Goal: Transaction & Acquisition: Obtain resource

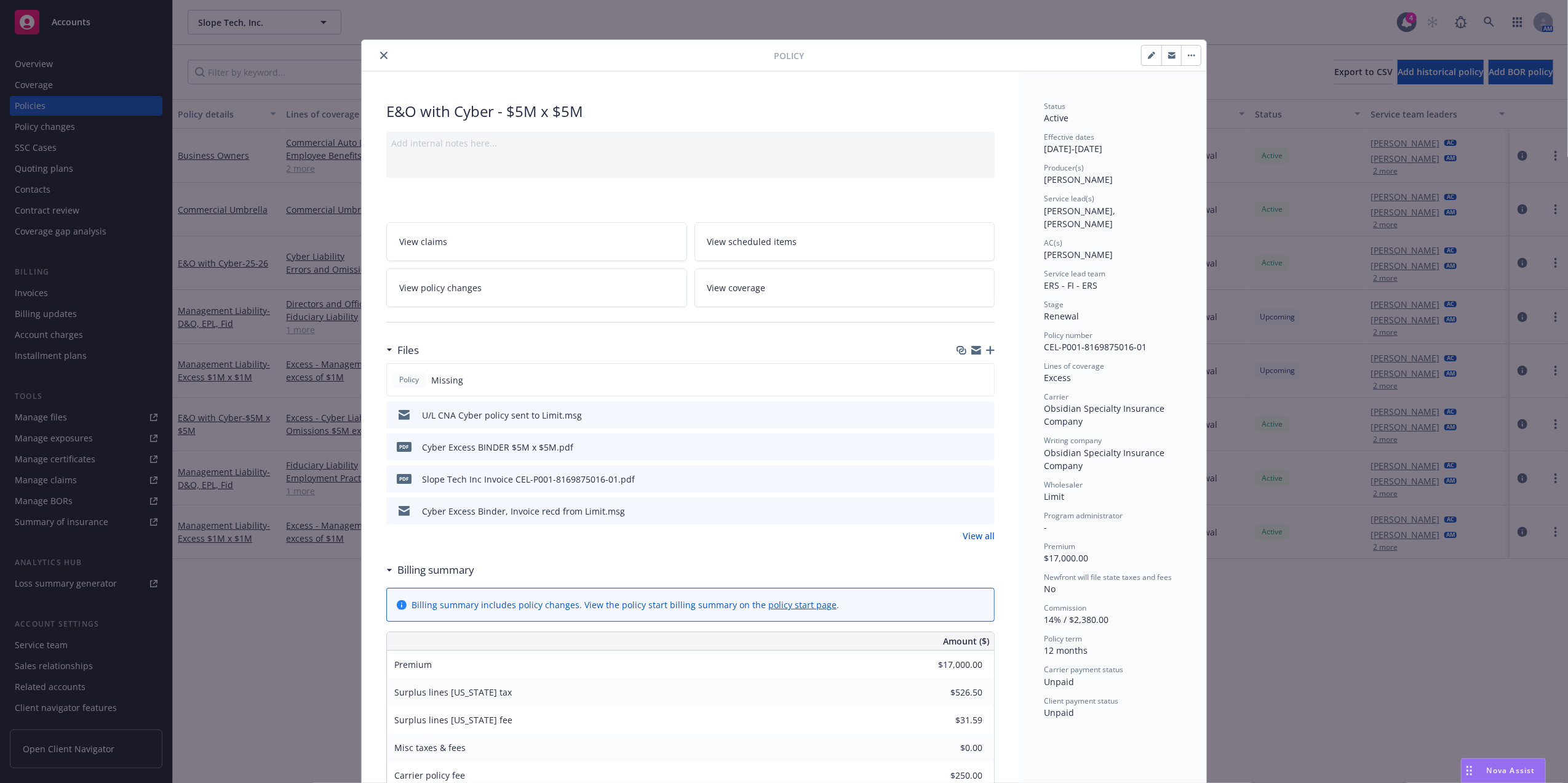
scroll to position [166, 0]
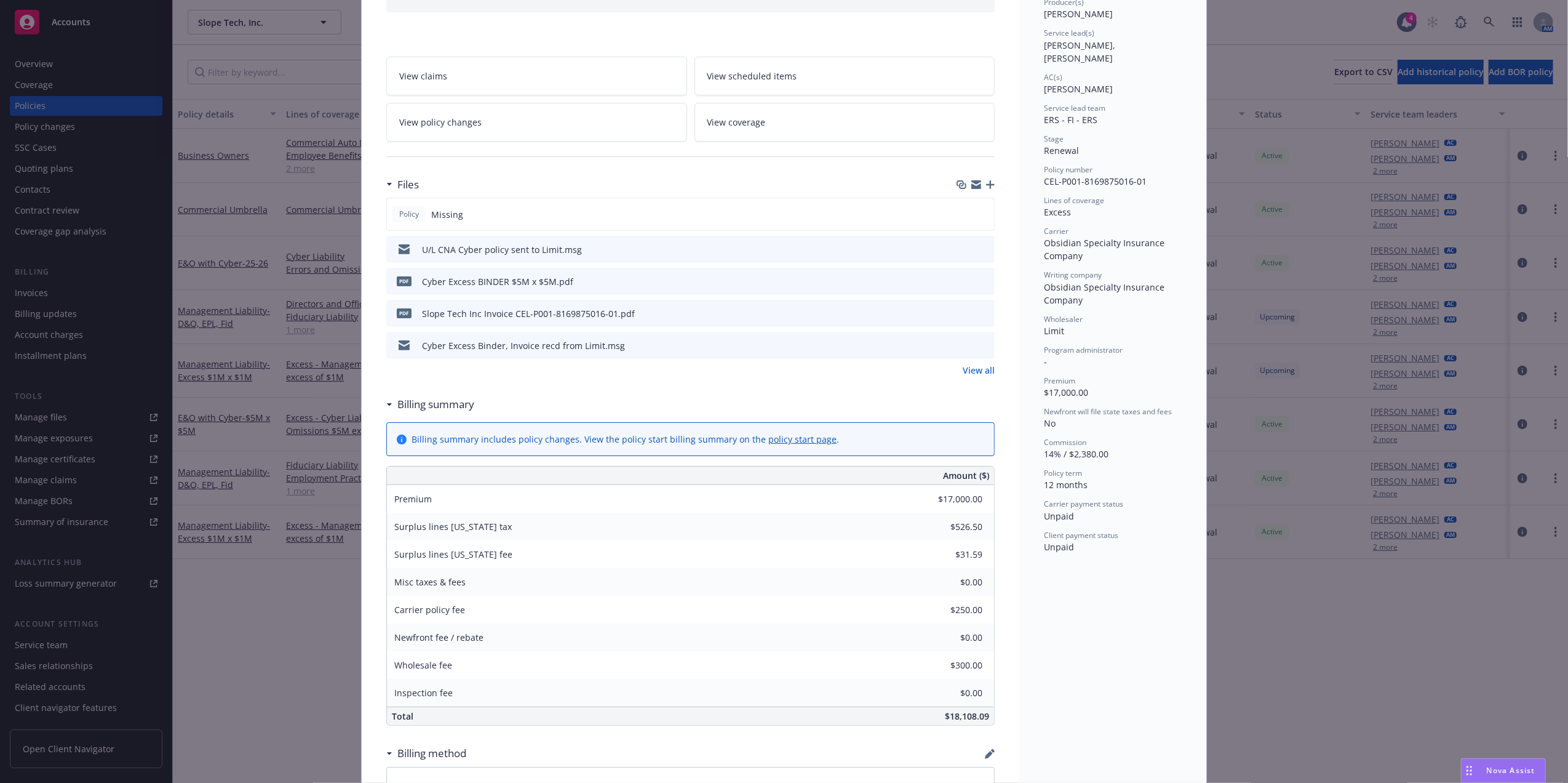
click at [709, 381] on div "Files Policy Missing U/L CNA Cyber policy sent to Limit.msg pdf Cyber Excess BI…" at bounding box center [690, 281] width 608 height 220
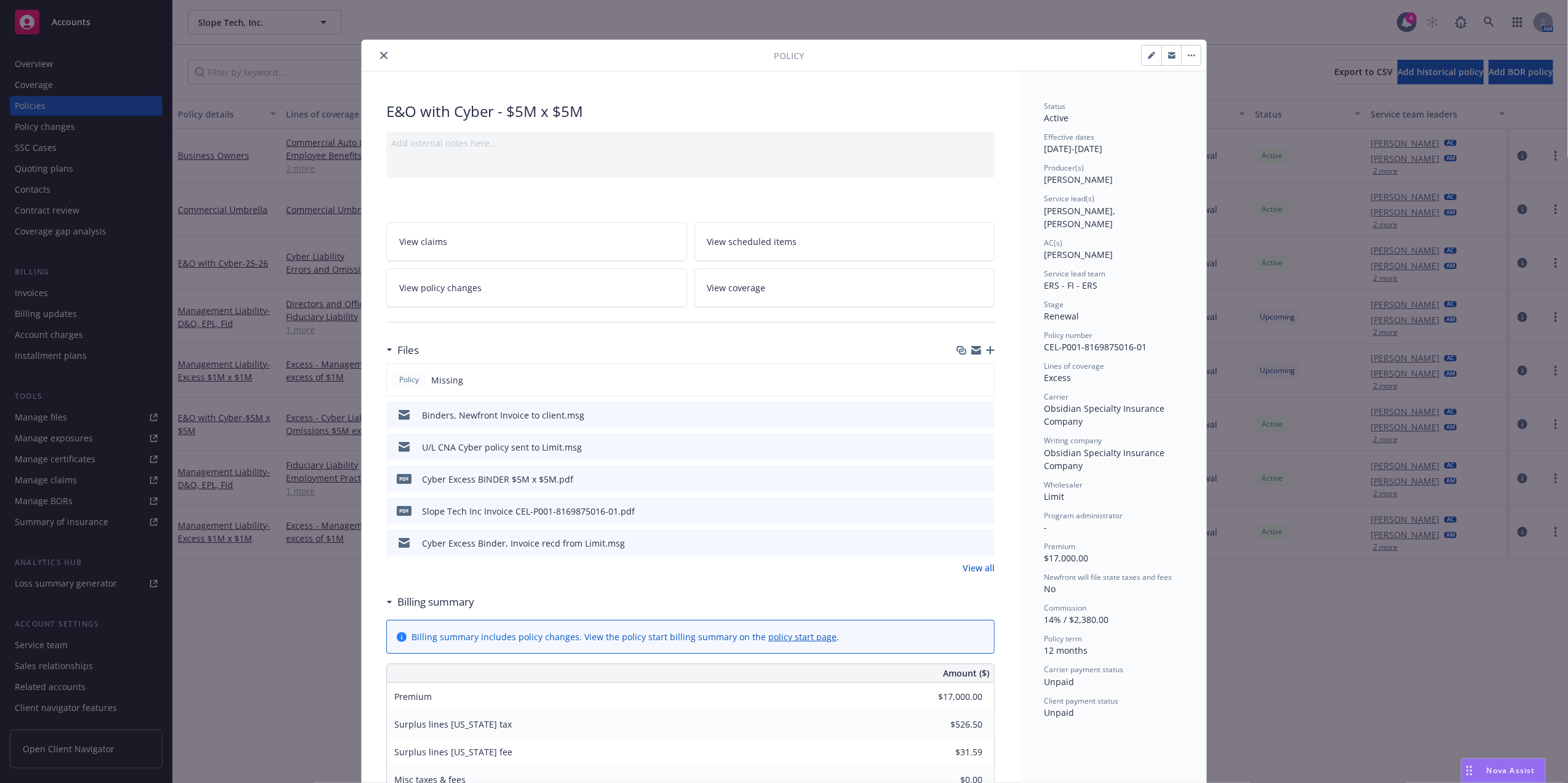
scroll to position [166, 0]
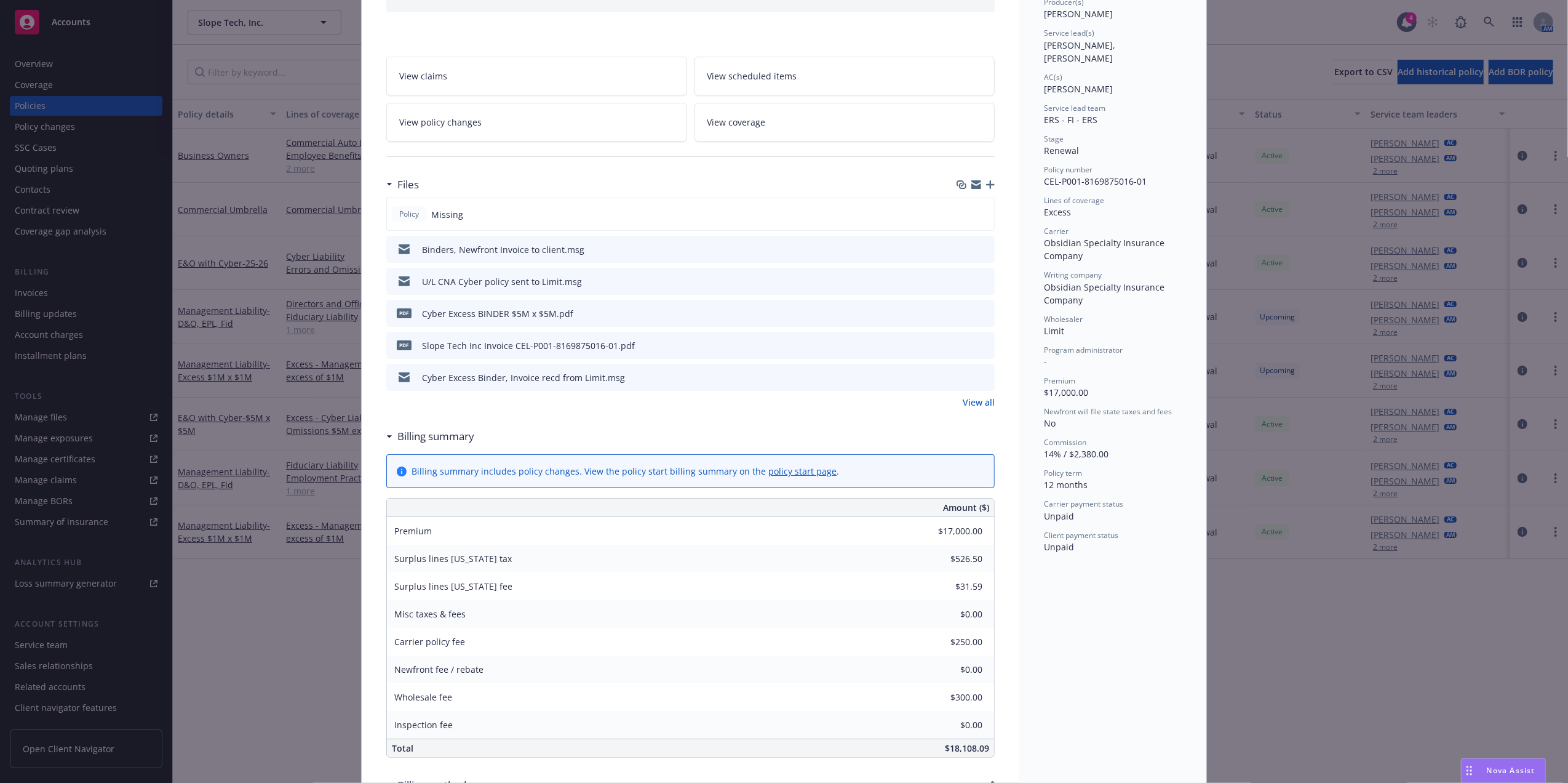
click at [588, 50] on div "View claims View scheduled items View policy changes View coverage" at bounding box center [690, 91] width 608 height 100
click at [1220, 165] on div "Policy E&O with Cyber - $5M x $5M Add internal notes here... View claims View s…" at bounding box center [784, 392] width 1568 height 783
click at [1329, 175] on div "Policy E&O with Cyber - $5M x $5M Add internal notes here... View claims View s…" at bounding box center [784, 392] width 1568 height 783
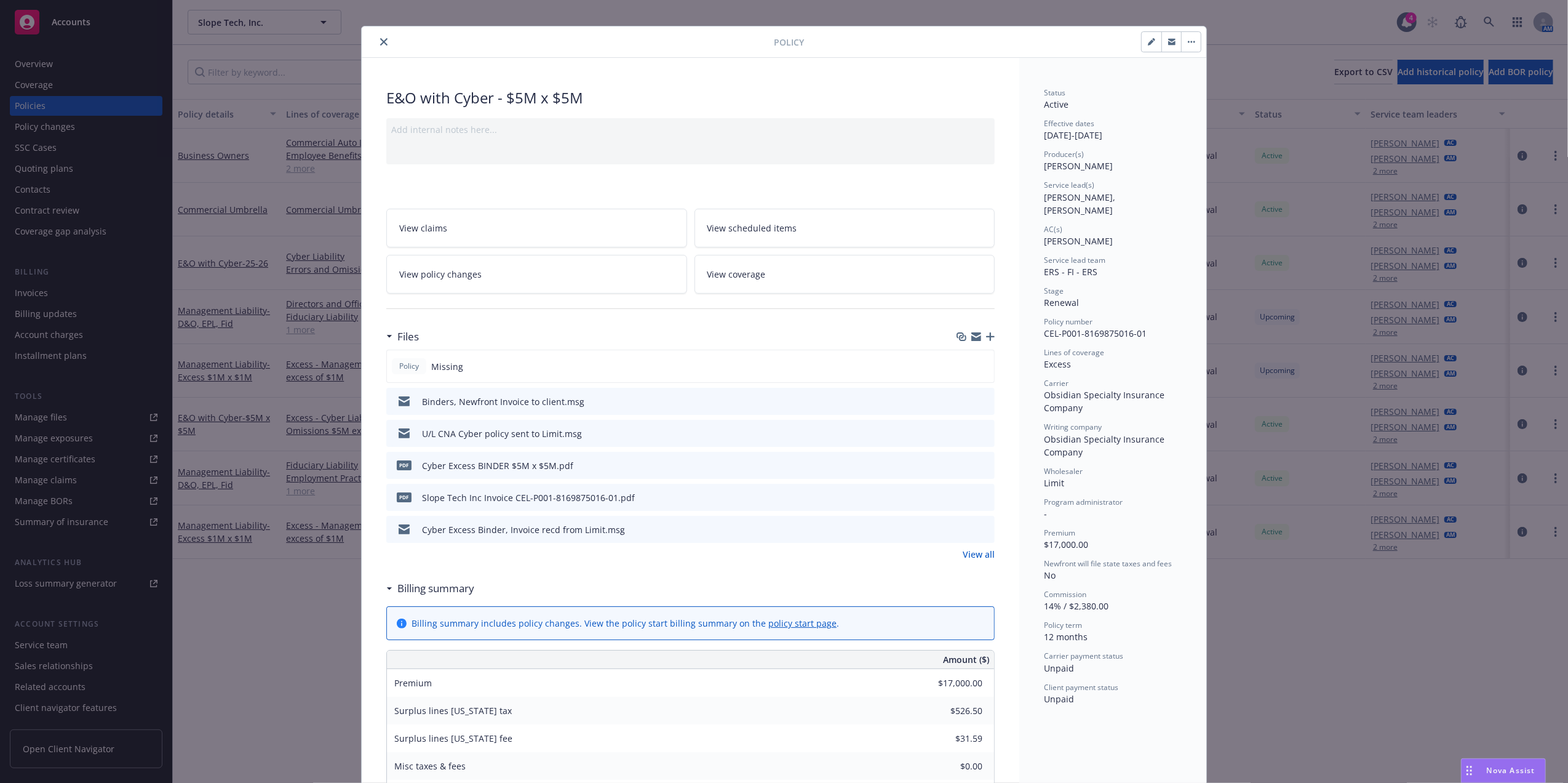
scroll to position [0, 0]
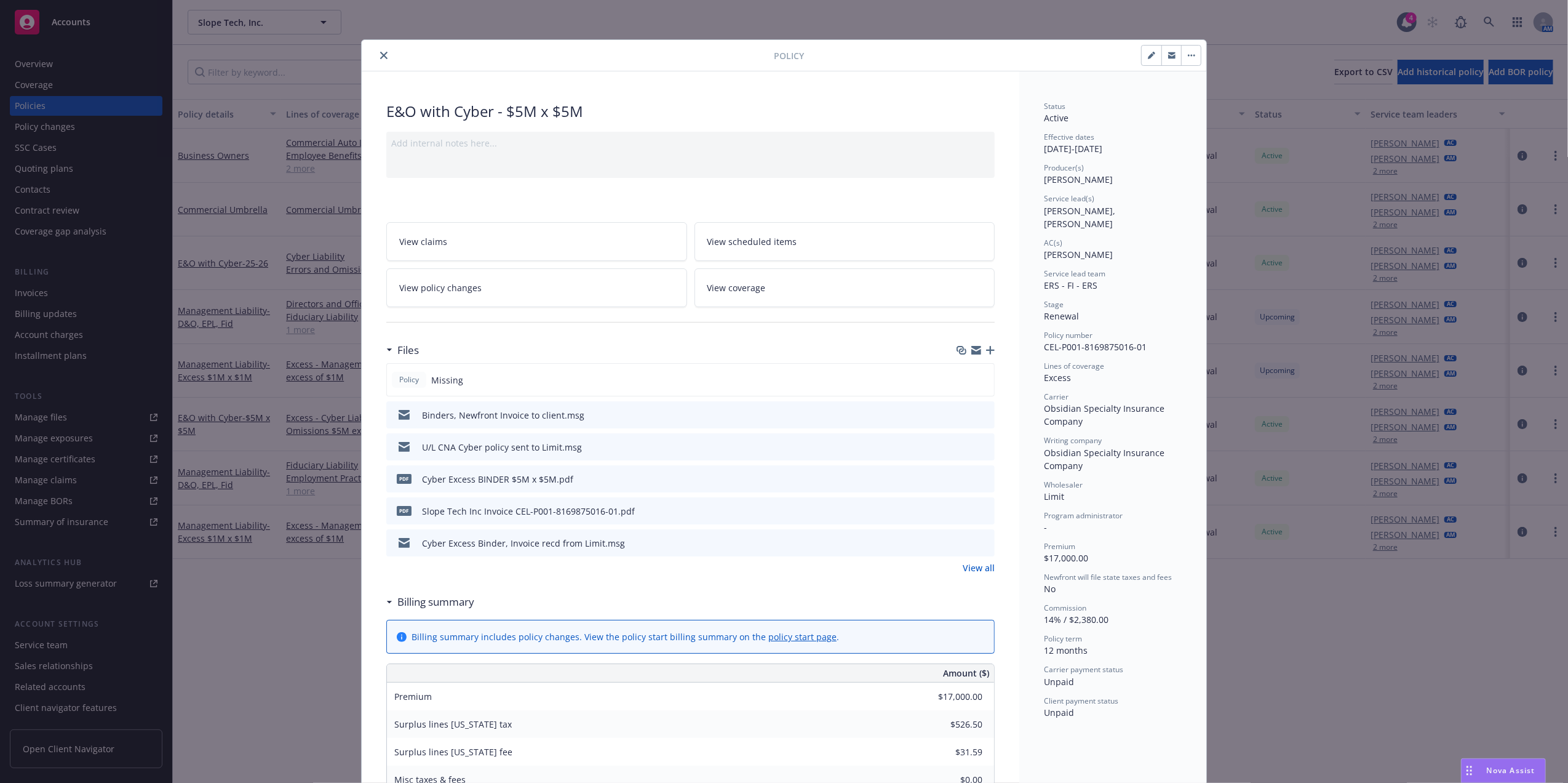
click at [376, 60] on button "close" at bounding box center [383, 55] width 15 height 15
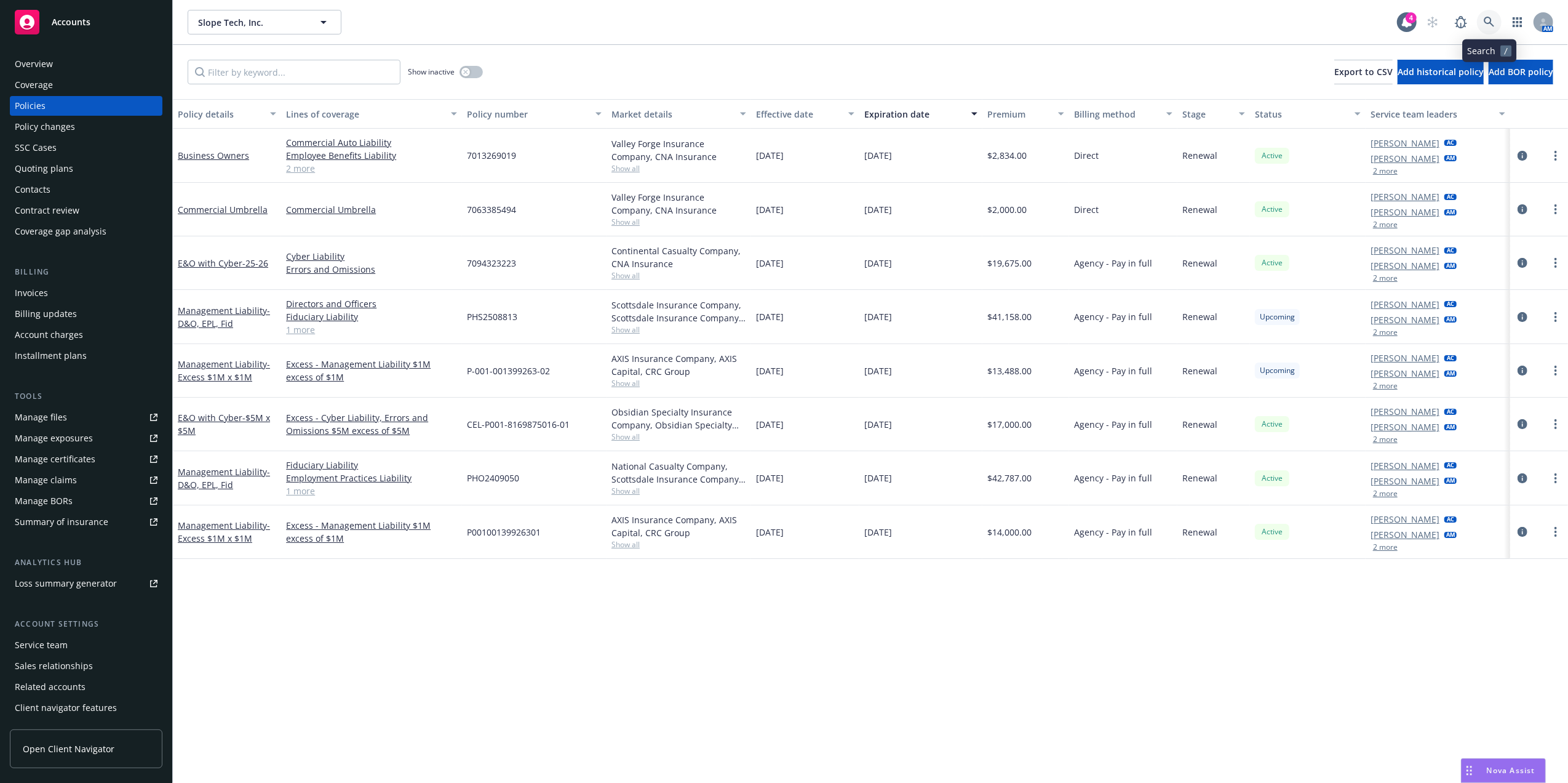
click at [1486, 27] on icon at bounding box center [1488, 22] width 11 height 11
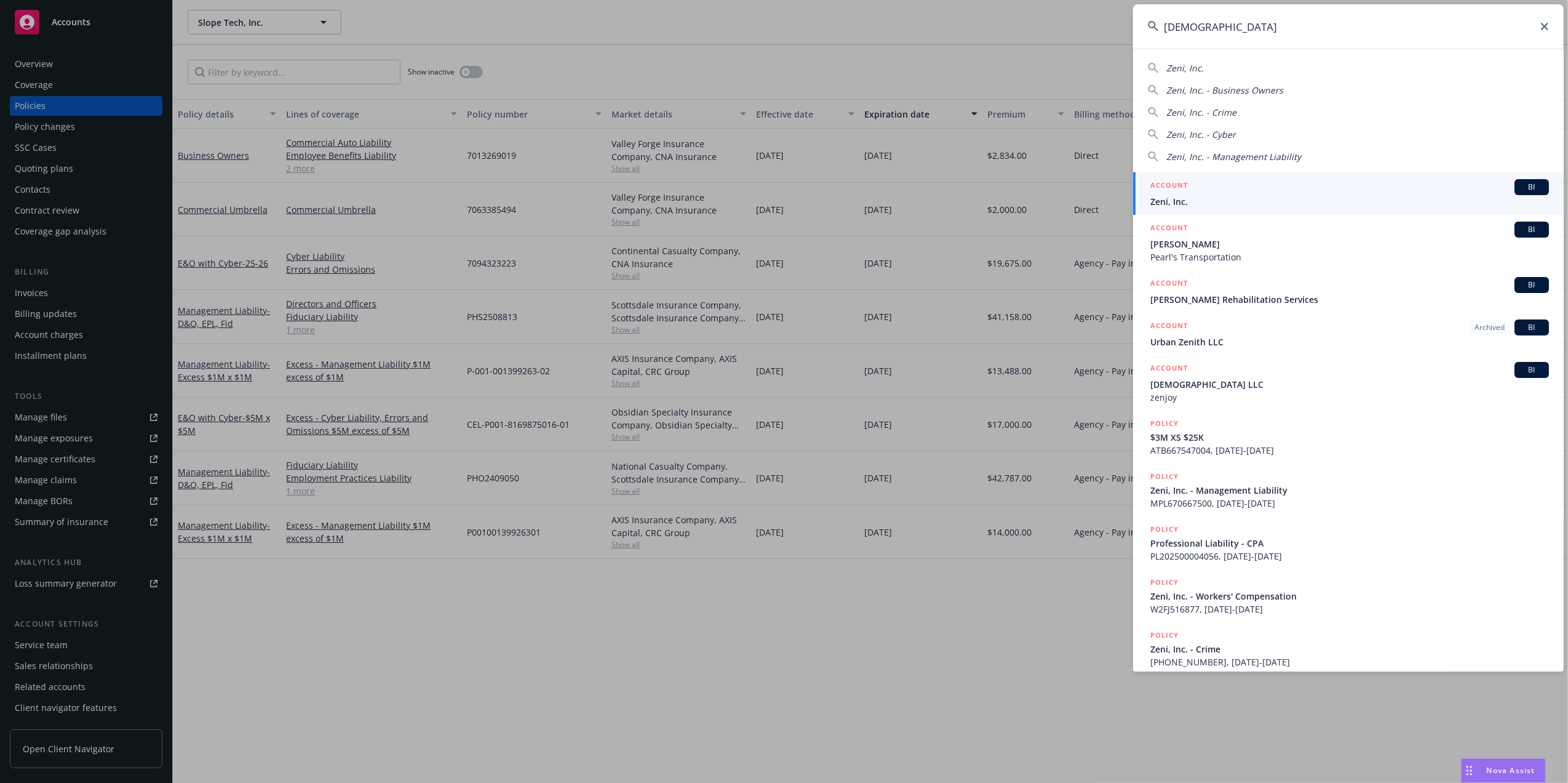
type input "[DEMOGRAPHIC_DATA]"
click at [1198, 195] on span "Zeni, Inc." at bounding box center [1349, 201] width 398 height 13
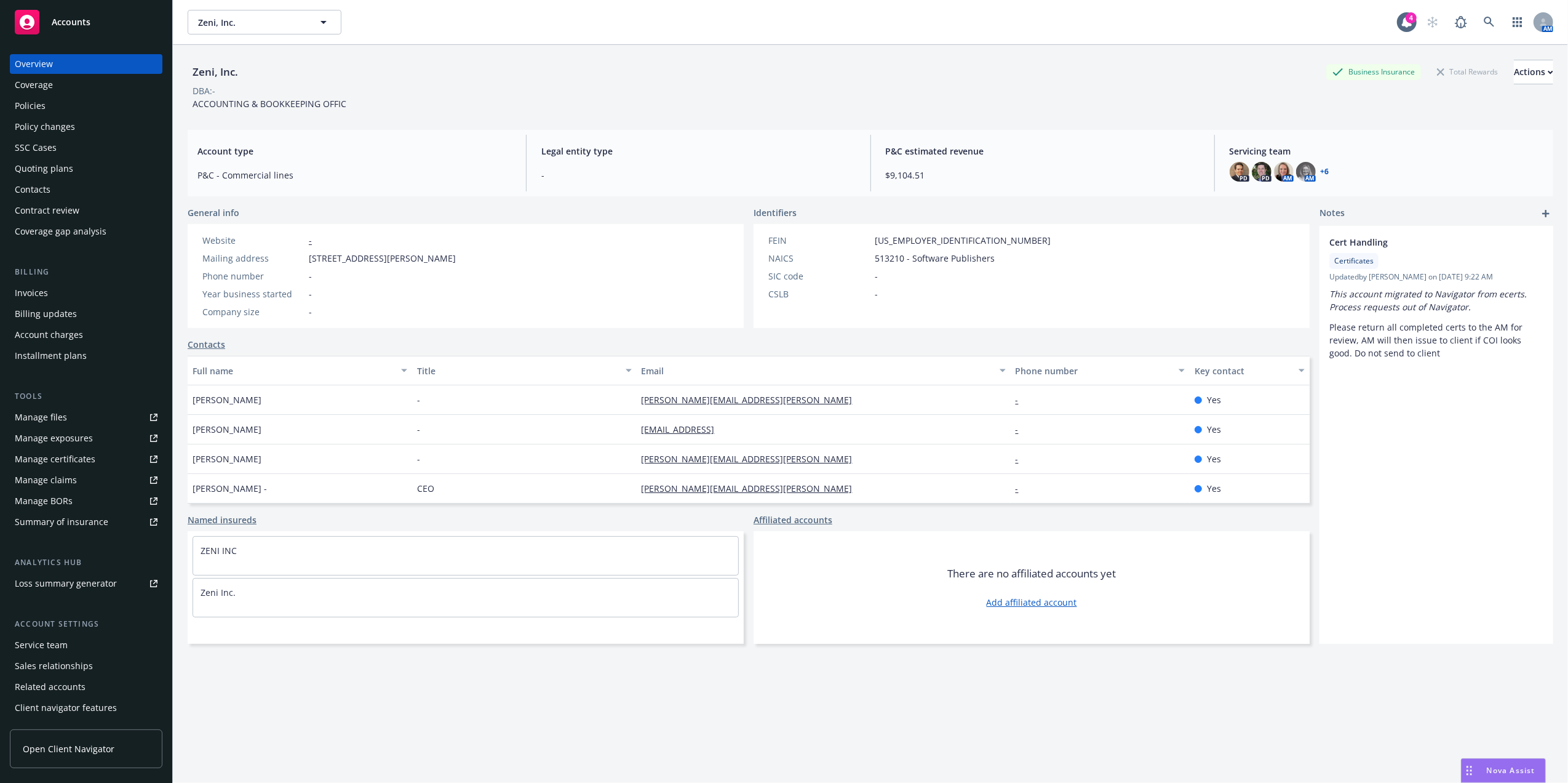
click at [98, 109] on div "Policies" at bounding box center [86, 106] width 143 height 20
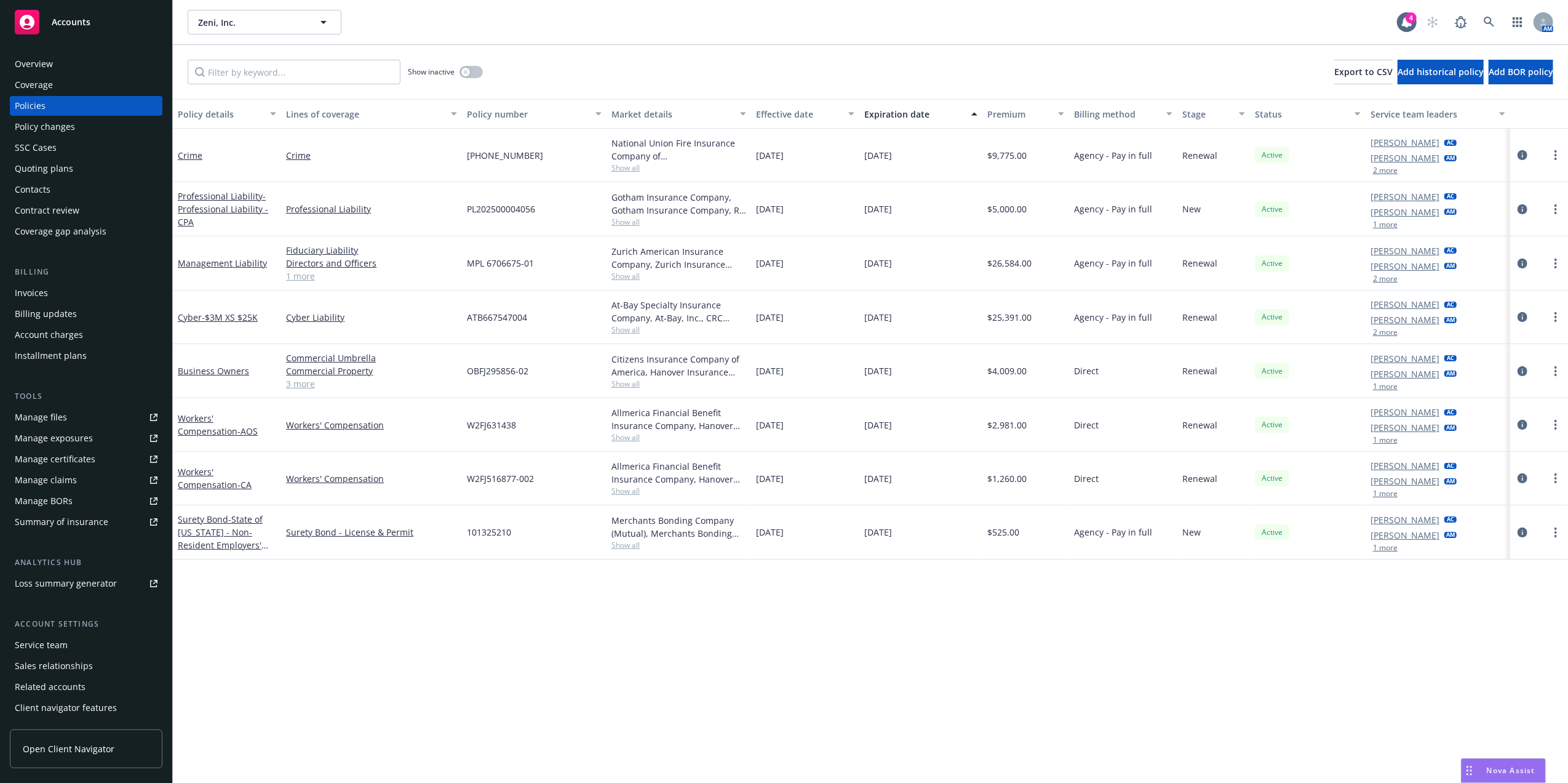
click at [55, 167] on div "Quoting plans" at bounding box center [43, 169] width 58 height 20
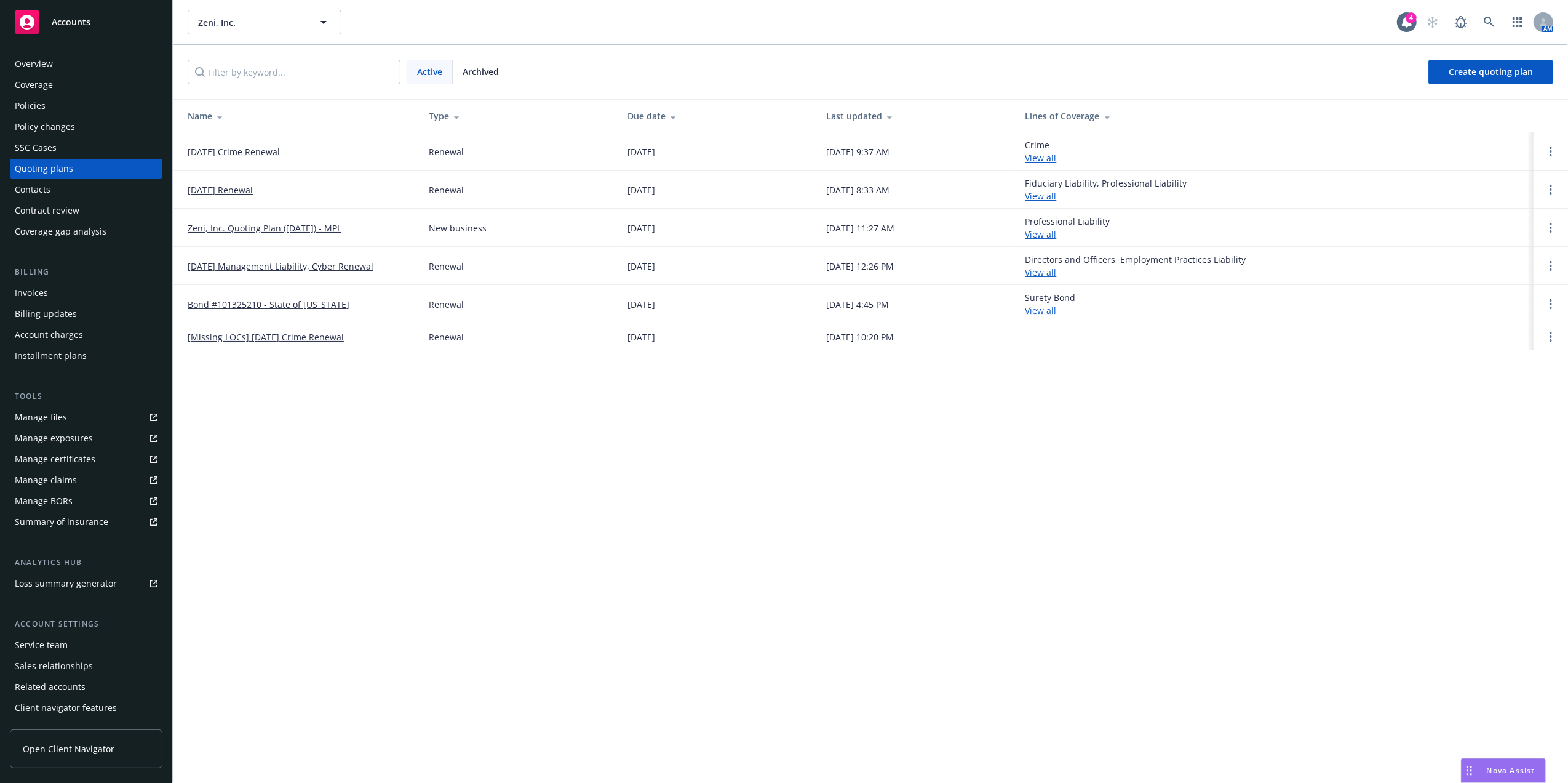
click at [244, 190] on link "[DATE] Renewal" at bounding box center [220, 189] width 65 height 13
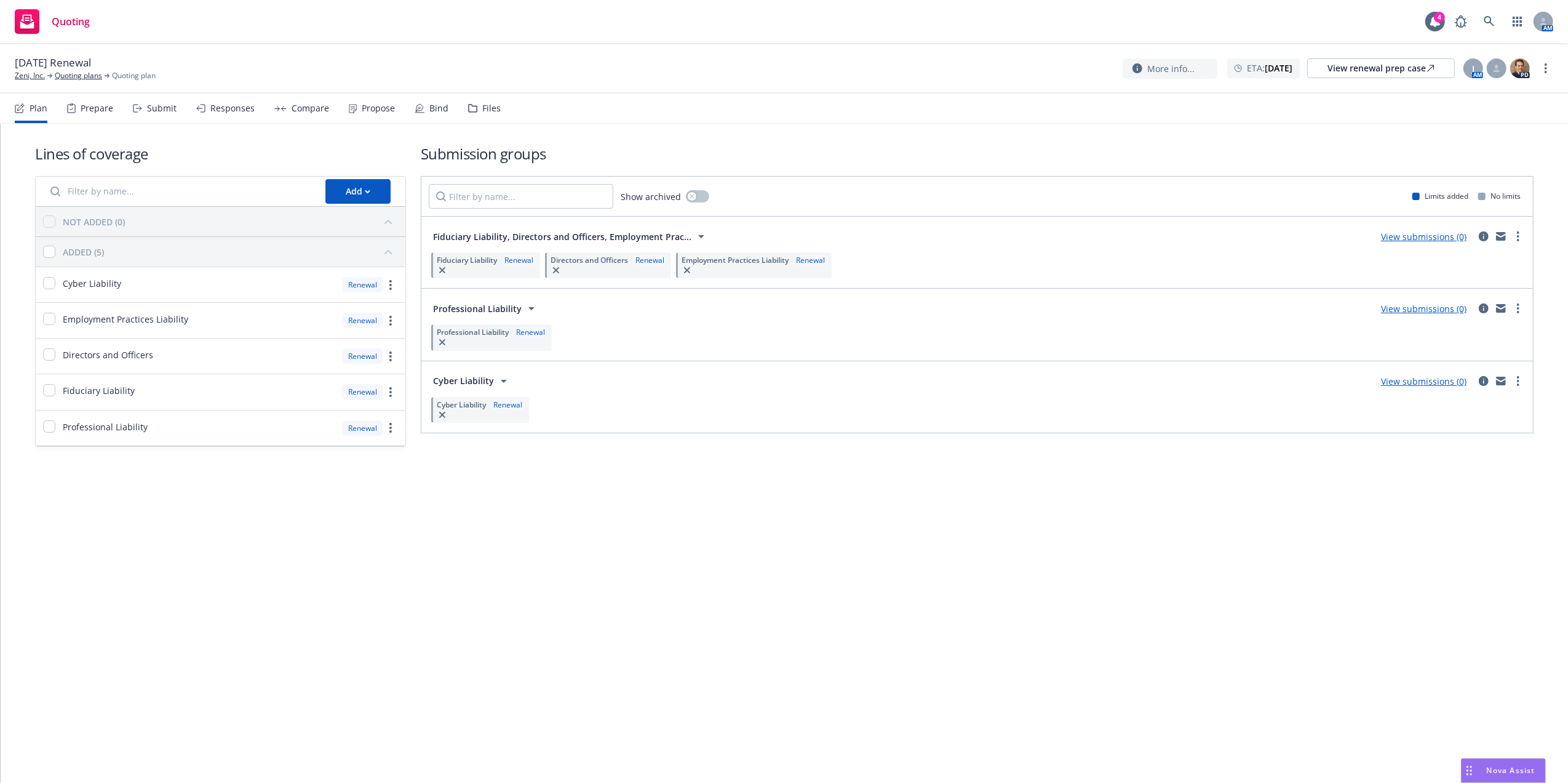
click at [468, 107] on icon at bounding box center [472, 107] width 9 height 9
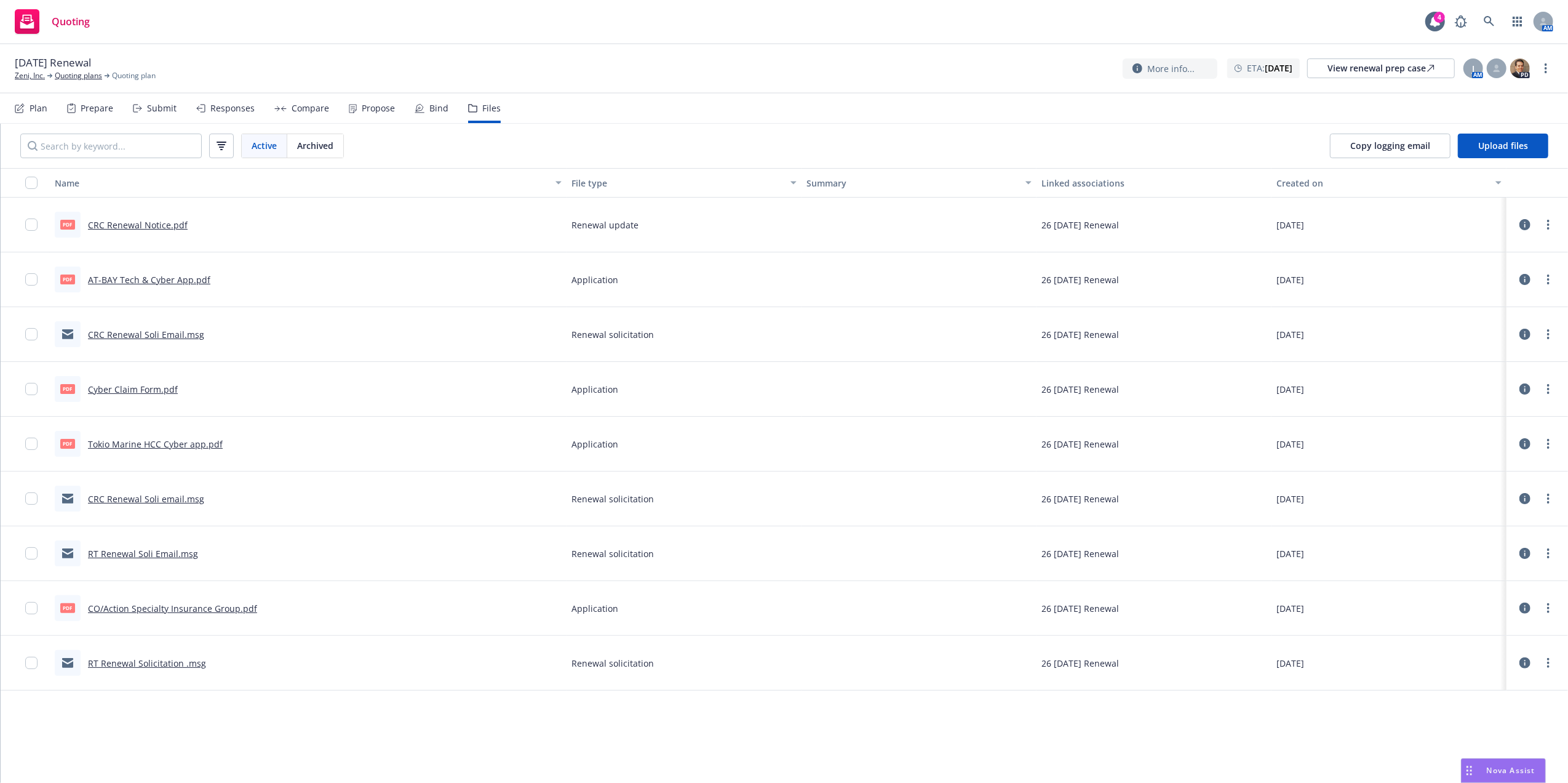
click at [130, 281] on link "AT-BAY Tech & Cyber App.pdf" at bounding box center [149, 280] width 122 height 12
click at [156, 439] on link "Tokio Marine HCC Cyber app.pdf" at bounding box center [155, 444] width 135 height 12
